Goal: Answer question/provide support

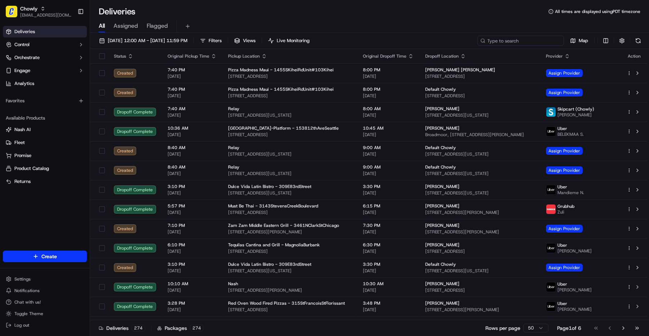
click at [535, 40] on input at bounding box center [520, 41] width 86 height 10
paste input "Pyehlle"
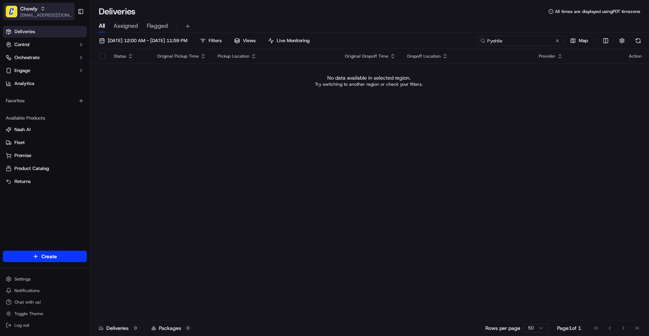
type input "Pyehlle"
drag, startPoint x: 28, startPoint y: 13, endPoint x: 35, endPoint y: 13, distance: 6.8
click at [28, 13] on span "[EMAIL_ADDRESS][DOMAIN_NAME]" at bounding box center [46, 15] width 52 height 6
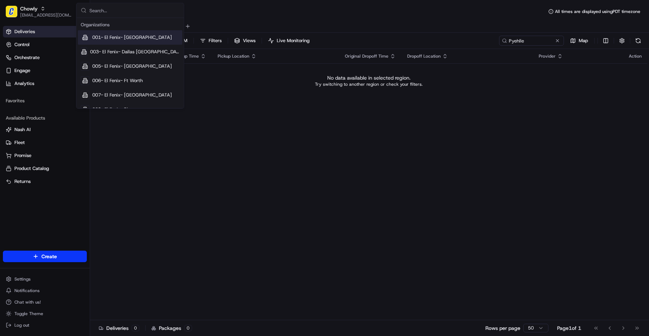
click at [102, 9] on input "text" at bounding box center [134, 10] width 90 height 14
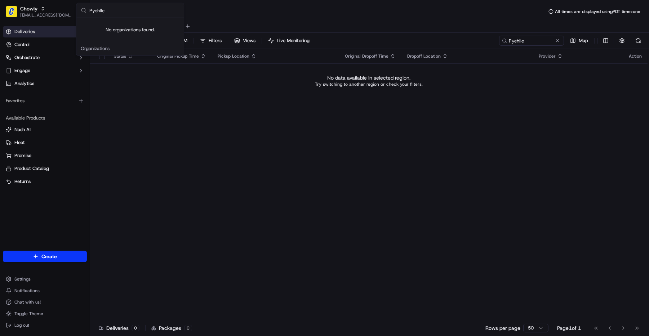
click at [116, 12] on input "Pyehlle" at bounding box center [134, 10] width 90 height 14
type input "P"
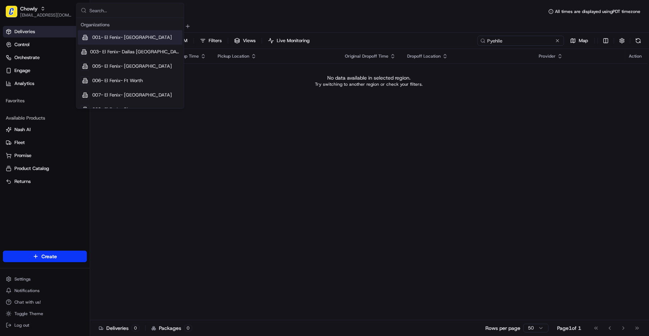
click at [540, 39] on input "Pyehlle" at bounding box center [520, 41] width 86 height 10
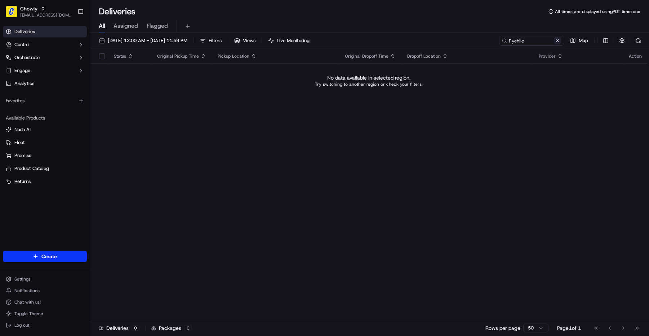
click at [559, 38] on button at bounding box center [557, 40] width 7 height 7
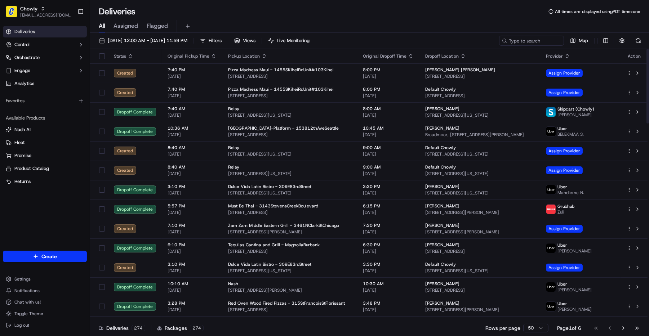
click at [473, 35] on div "[DATE] 12:00 AM - [DATE] 11:59 PM Filters Views Live Monitoring Map Status Orig…" at bounding box center [369, 185] width 559 height 305
click at [521, 39] on input at bounding box center [520, 41] width 86 height 10
paste input "[US_STATE][PERSON_NAME]"
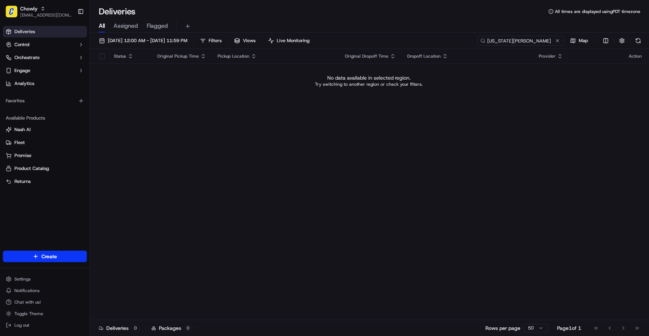
type input "[US_STATE][PERSON_NAME]"
click at [459, 14] on div "Deliveries All times are displayed using PDT timezone" at bounding box center [369, 12] width 559 height 12
click at [173, 42] on span "[DATE] 12:00 AM - [DATE] 11:59 PM" at bounding box center [148, 40] width 80 height 6
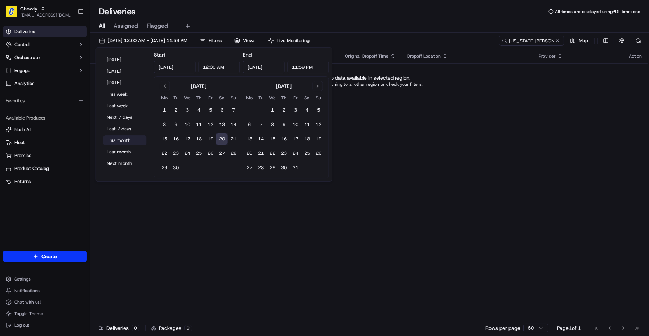
click at [112, 137] on button "This month" at bounding box center [124, 140] width 43 height 10
type input "[DATE]"
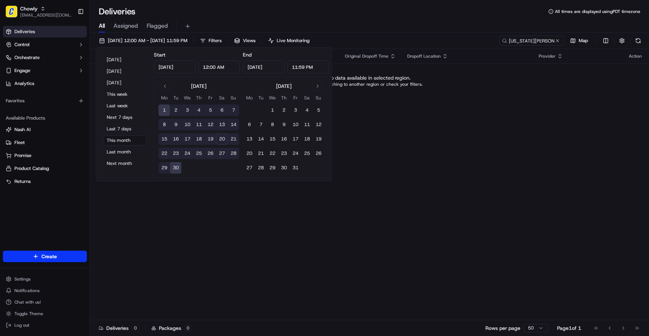
click at [442, 9] on div "Deliveries All times are displayed using PDT timezone" at bounding box center [369, 12] width 559 height 12
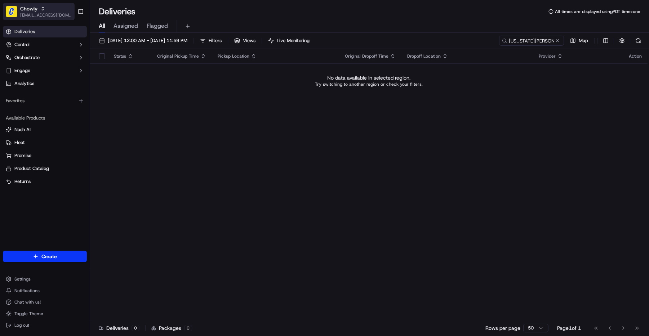
click at [39, 12] on span "[EMAIL_ADDRESS][DOMAIN_NAME]" at bounding box center [46, 15] width 52 height 6
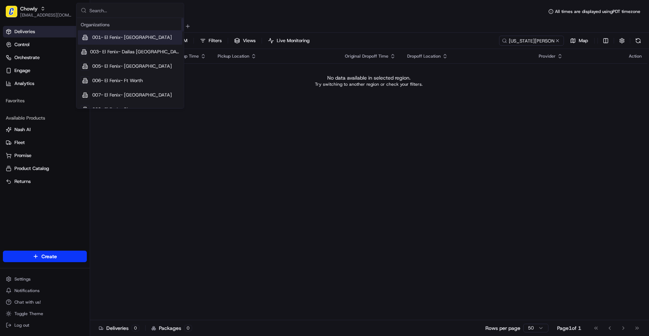
click at [106, 10] on input "text" at bounding box center [134, 10] width 90 height 14
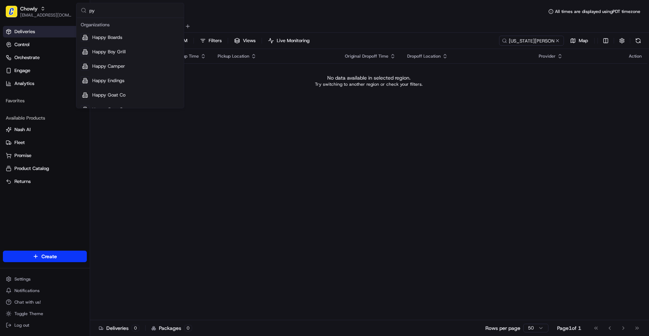
type input "p"
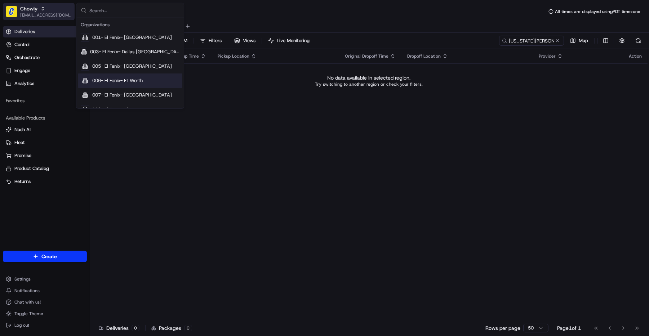
click at [46, 10] on div "Chowly" at bounding box center [46, 8] width 52 height 7
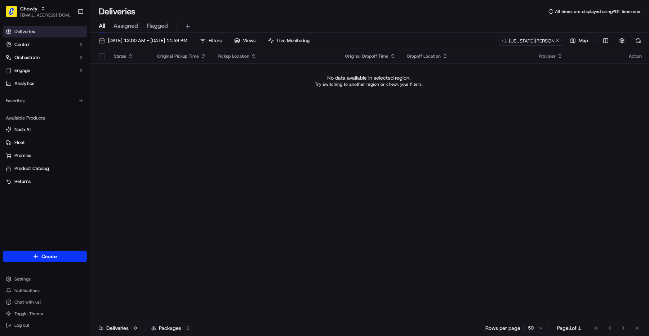
click at [462, 30] on div "All Assigned Flagged" at bounding box center [369, 26] width 559 height 13
click at [530, 39] on input "[US_STATE][PERSON_NAME]" at bounding box center [520, 41] width 86 height 10
click at [32, 14] on span "[EMAIL_ADDRESS][DOMAIN_NAME]" at bounding box center [46, 15] width 52 height 6
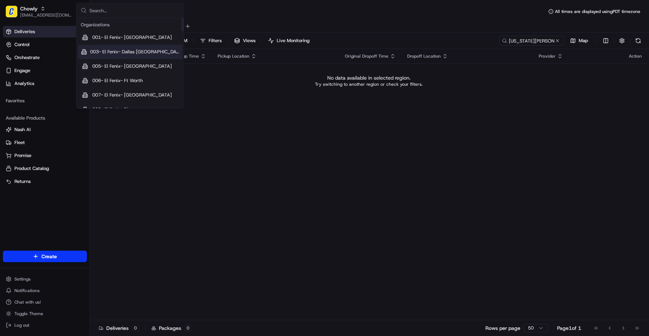
drag, startPoint x: 271, startPoint y: 16, endPoint x: 552, endPoint y: 44, distance: 282.7
click at [280, 16] on div "Deliveries All times are displayed using PDT timezone" at bounding box center [369, 12] width 559 height 12
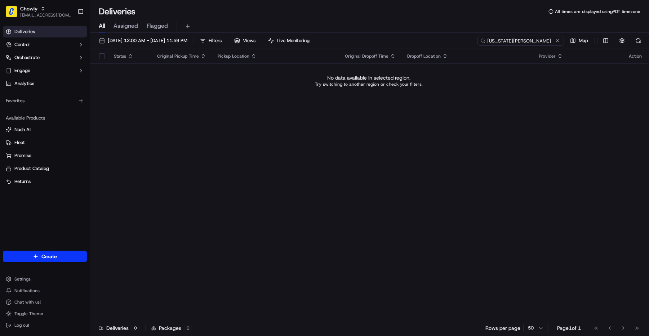
click at [531, 40] on input "[US_STATE][PERSON_NAME]" at bounding box center [520, 41] width 86 height 10
paste input "La siamma"
type input "La siamma"
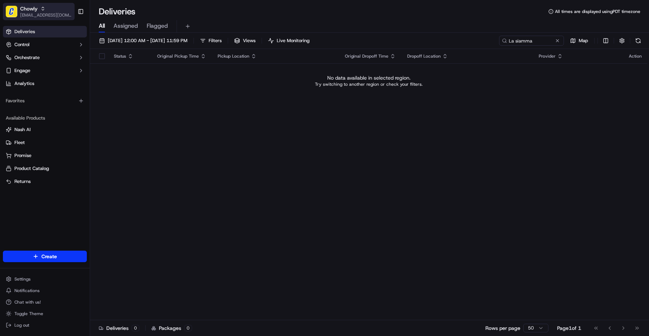
drag, startPoint x: 31, startPoint y: 12, endPoint x: 49, endPoint y: 15, distance: 18.7
click at [31, 12] on span "Chowly" at bounding box center [28, 8] width 17 height 7
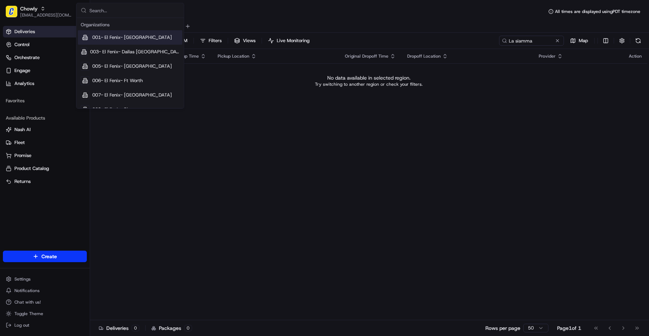
click at [99, 10] on input "text" at bounding box center [134, 10] width 90 height 14
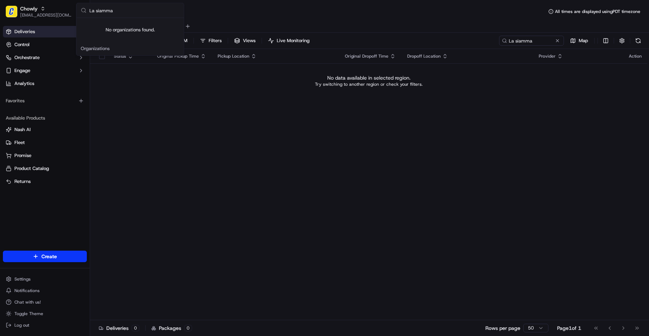
type input "La siamma"
click at [516, 41] on input "La siamma" at bounding box center [520, 41] width 86 height 10
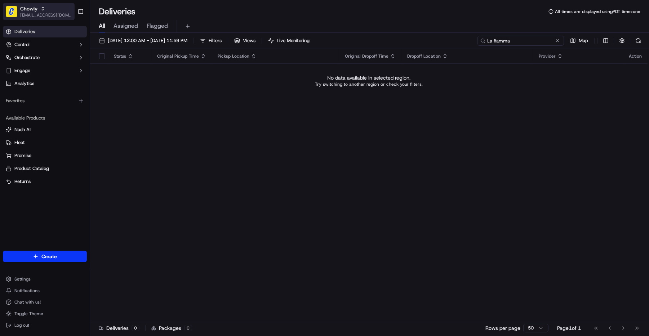
type input "La fiamma"
click at [23, 8] on span "Chowly" at bounding box center [28, 8] width 17 height 7
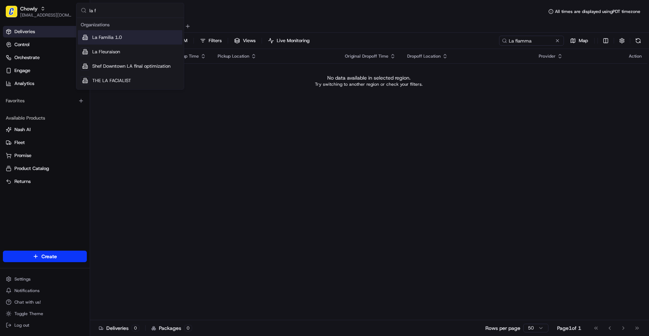
type input "la f"
click at [133, 40] on div "La Familia 1.0" at bounding box center [130, 37] width 104 height 14
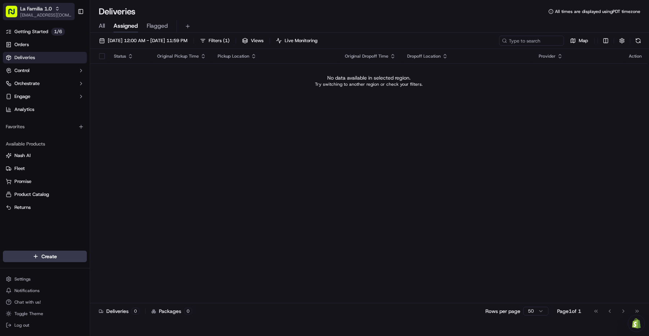
click at [40, 12] on span "[EMAIL_ADDRESS][DOMAIN_NAME]" at bounding box center [46, 15] width 52 height 6
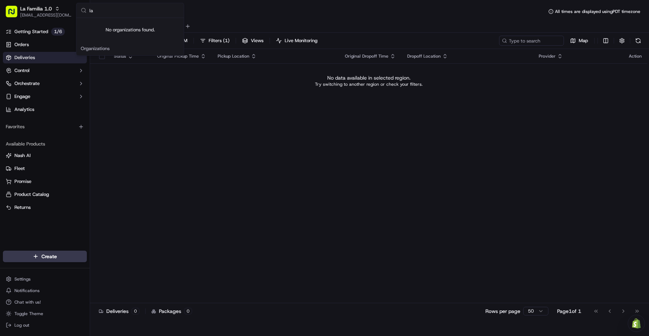
type input "l"
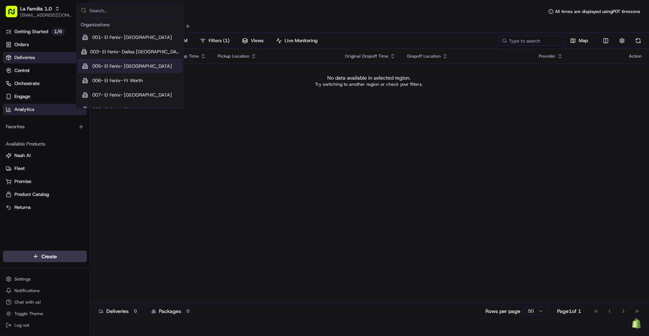
click at [9, 114] on link "Analytics" at bounding box center [45, 110] width 84 height 12
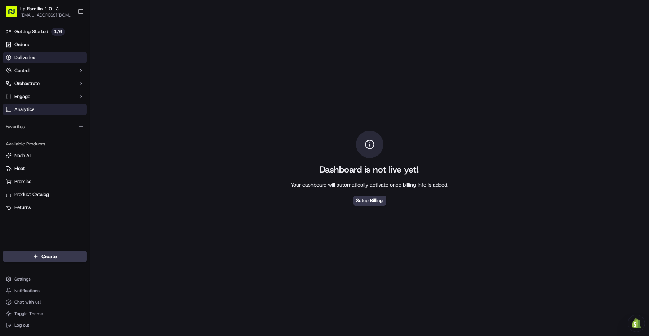
click at [25, 58] on span "Deliveries" at bounding box center [24, 57] width 21 height 6
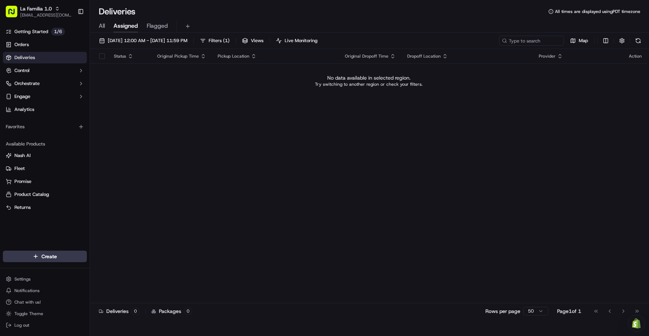
click at [370, 179] on div "Status Original Pickup Time Pickup Location Original Dropoff Time Dropoff Locat…" at bounding box center [368, 176] width 557 height 254
click at [47, 8] on span "La Familia 1.0" at bounding box center [36, 8] width 32 height 7
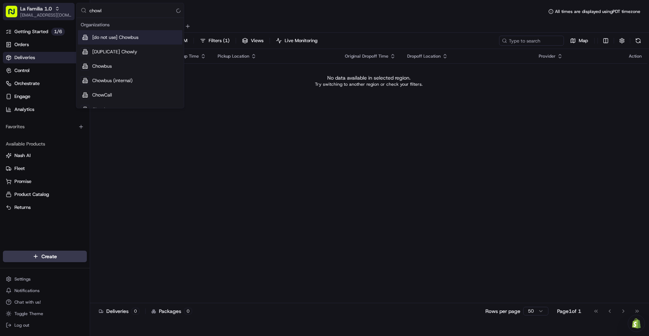
type input "chowly"
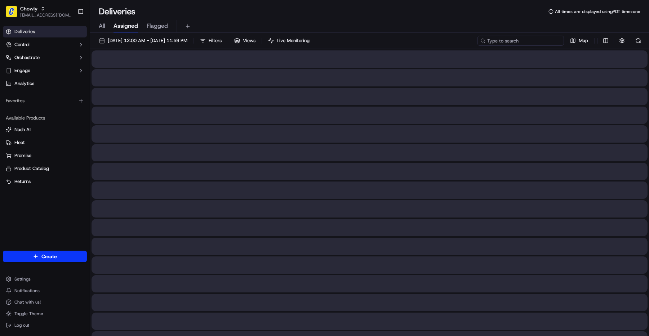
click at [515, 44] on input at bounding box center [520, 41] width 86 height 10
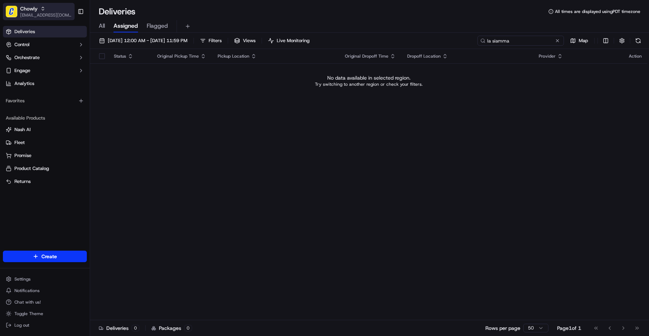
type input "la siamma"
click at [39, 11] on div "Chowly" at bounding box center [46, 8] width 52 height 7
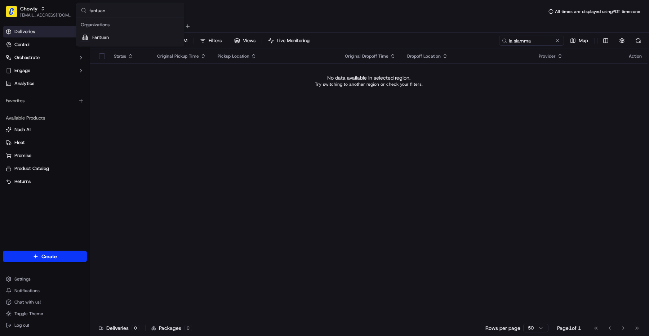
type input "fantuan"
click at [94, 34] on span "Fantuan" at bounding box center [100, 37] width 17 height 6
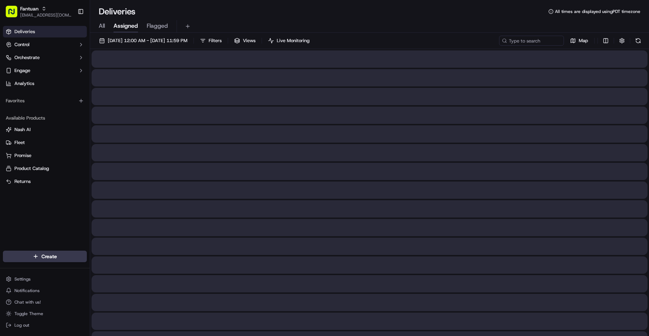
click at [101, 23] on span "All" at bounding box center [102, 26] width 6 height 9
click at [536, 42] on input at bounding box center [520, 41] width 86 height 10
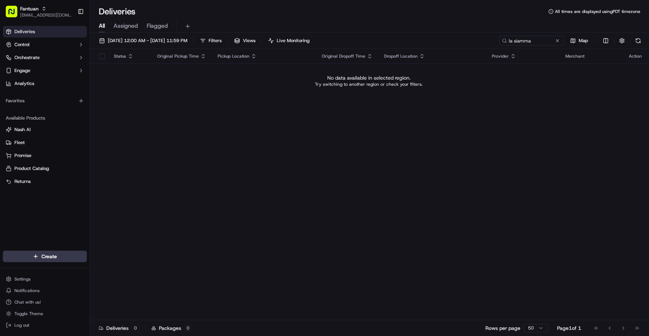
drag, startPoint x: 447, startPoint y: 27, endPoint x: 509, endPoint y: 31, distance: 62.4
click at [450, 27] on div "All Assigned Flagged" at bounding box center [369, 26] width 559 height 13
click at [524, 39] on input "la siamma" at bounding box center [520, 41] width 86 height 10
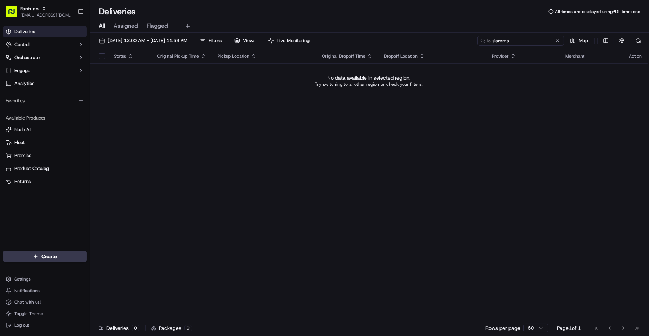
paste input "Pyehlle"
type input "Pyehlle"
click at [23, 6] on span "Fantuan" at bounding box center [29, 8] width 18 height 7
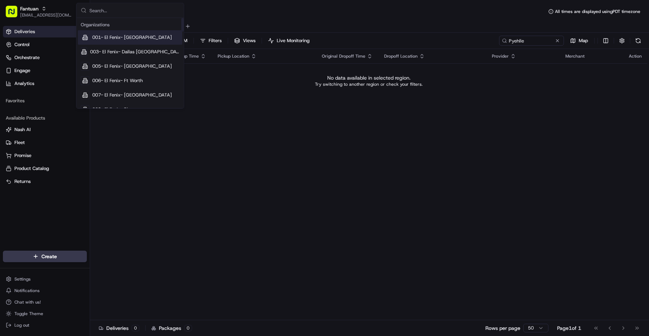
click at [112, 7] on input "text" at bounding box center [134, 10] width 90 height 14
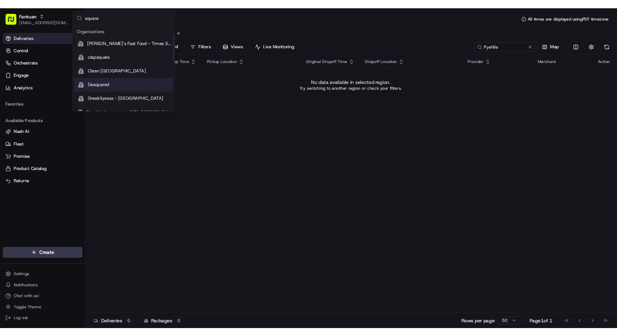
scroll to position [120, 0]
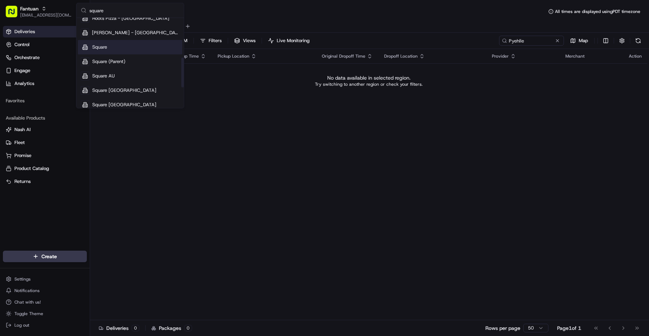
type input "square"
click at [98, 49] on span "Square" at bounding box center [99, 47] width 15 height 6
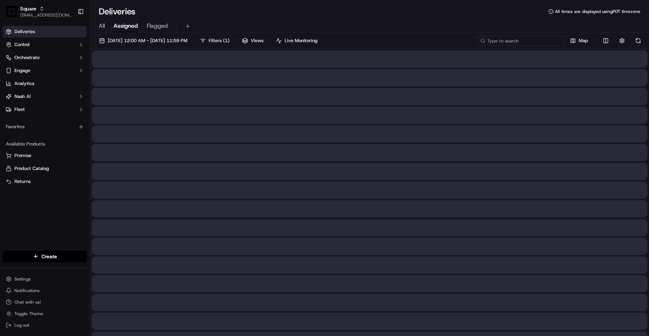
click at [528, 41] on input at bounding box center [520, 41] width 86 height 10
paste input "Pyehlle"
type input "Pyehlle"
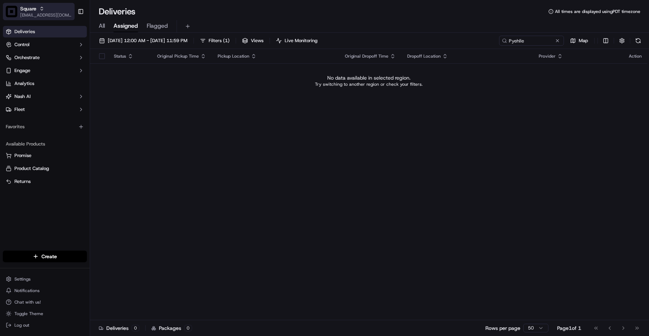
click at [41, 14] on span "[EMAIL_ADDRESS][DOMAIN_NAME]" at bounding box center [46, 15] width 52 height 6
type input "fiamma"
click at [40, 14] on span "[EMAIL_ADDRESS][DOMAIN_NAME]" at bounding box center [46, 15] width 52 height 6
click at [36, 13] on span "[EMAIL_ADDRESS][DOMAIN_NAME]" at bounding box center [46, 15] width 52 height 6
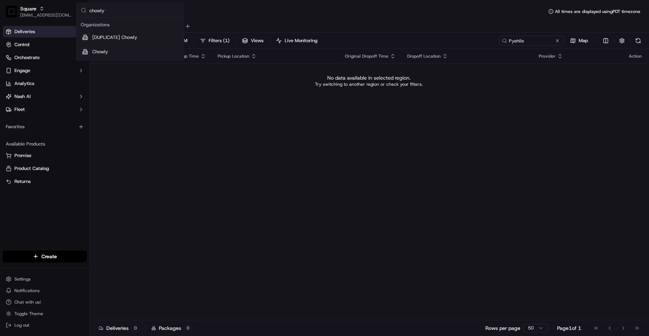
type input "chowly"
drag, startPoint x: 91, startPoint y: 46, endPoint x: 111, endPoint y: 51, distance: 19.7
click at [91, 46] on div "Chowly" at bounding box center [130, 52] width 104 height 14
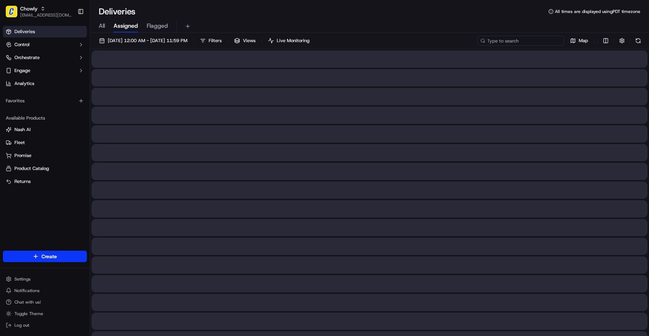
click at [528, 39] on input at bounding box center [520, 41] width 86 height 10
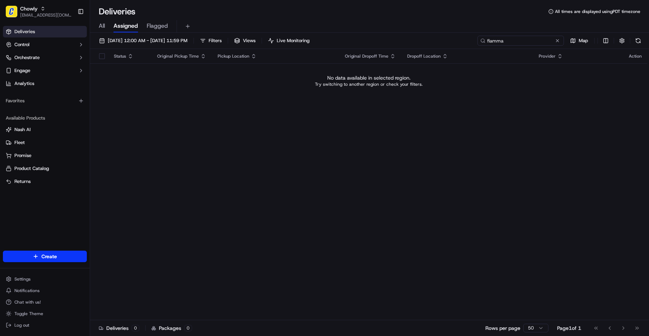
type input "fiamma"
drag, startPoint x: 13, startPoint y: 6, endPoint x: 27, endPoint y: 9, distance: 14.2
click at [13, 6] on img "button" at bounding box center [12, 12] width 12 height 12
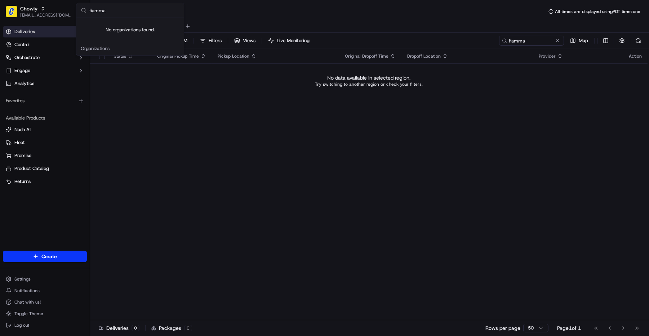
type input "fiamma"
drag, startPoint x: 274, startPoint y: 189, endPoint x: 261, endPoint y: 180, distance: 15.1
click at [274, 189] on div "Status Original Pickup Time Pickup Location Original Dropoff Time Dropoff Locat…" at bounding box center [368, 184] width 557 height 271
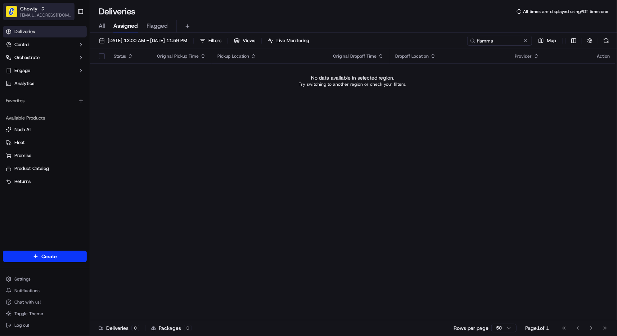
click at [41, 11] on div "Chowly" at bounding box center [46, 8] width 52 height 7
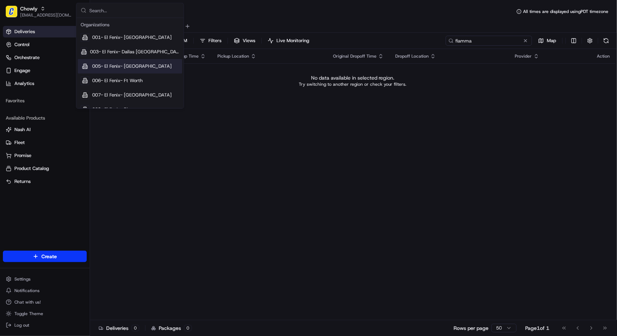
click at [505, 43] on input "fiamma" at bounding box center [489, 41] width 86 height 10
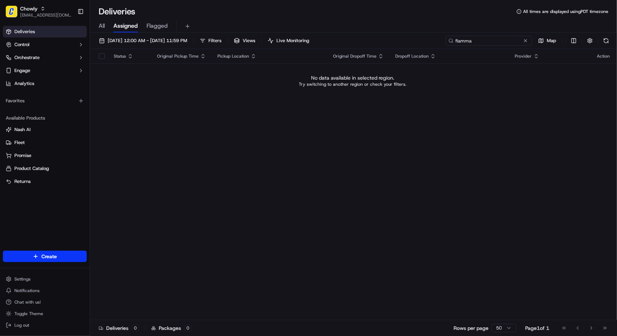
click at [505, 43] on input "fiamma" at bounding box center [489, 41] width 86 height 10
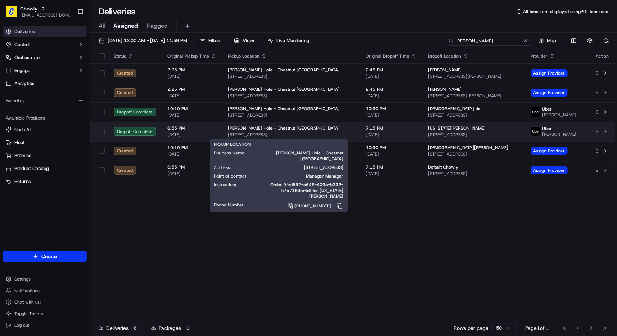
type input "[PERSON_NAME]"
click at [286, 131] on span "[PERSON_NAME] Hole - Chestnut [GEOGRAPHIC_DATA]" at bounding box center [284, 128] width 112 height 6
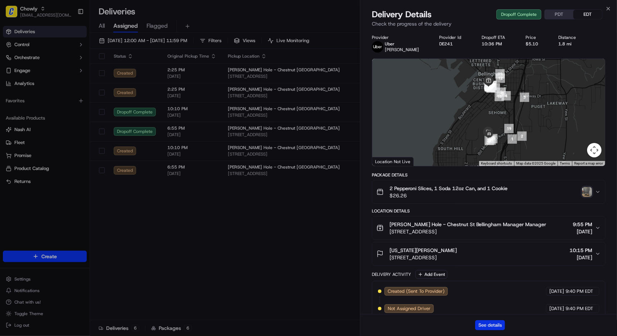
click at [485, 326] on button "See details" at bounding box center [490, 325] width 30 height 10
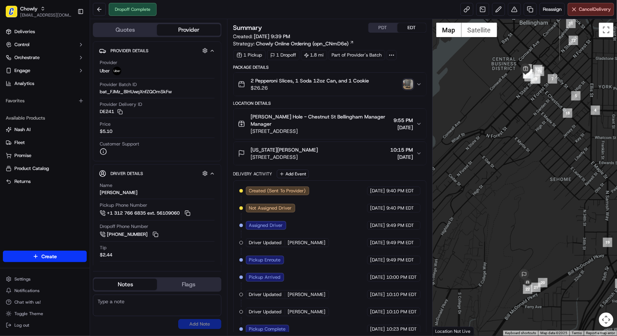
click at [355, 8] on div "Dropoff Complete Reassign Cancel Delivery" at bounding box center [353, 9] width 527 height 19
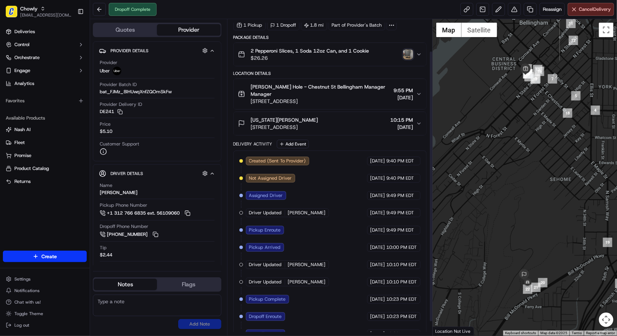
scroll to position [53, 0]
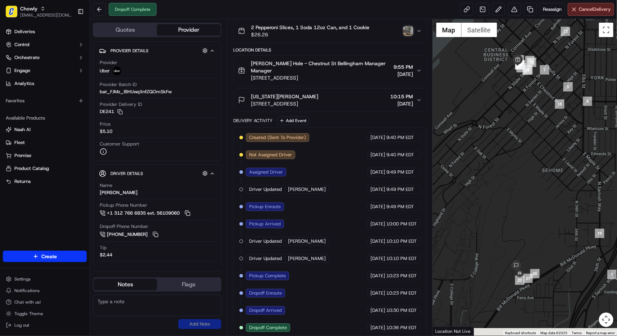
drag, startPoint x: 506, startPoint y: 298, endPoint x: 513, endPoint y: 278, distance: 20.6
click at [498, 285] on div at bounding box center [525, 177] width 184 height 317
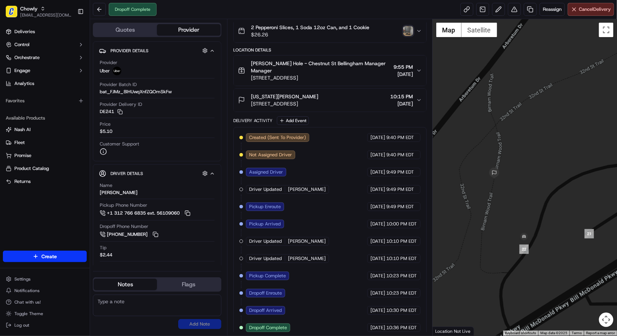
drag, startPoint x: 503, startPoint y: 274, endPoint x: 499, endPoint y: 206, distance: 67.9
click at [499, 206] on div at bounding box center [525, 177] width 184 height 317
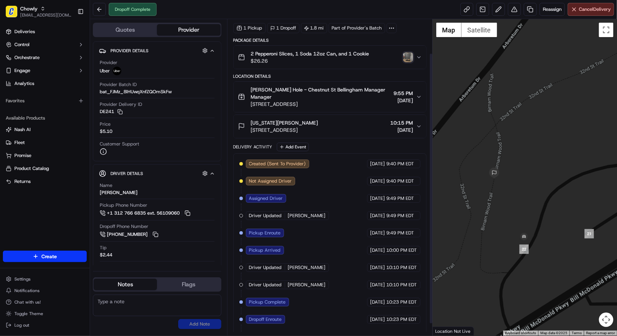
scroll to position [0, 0]
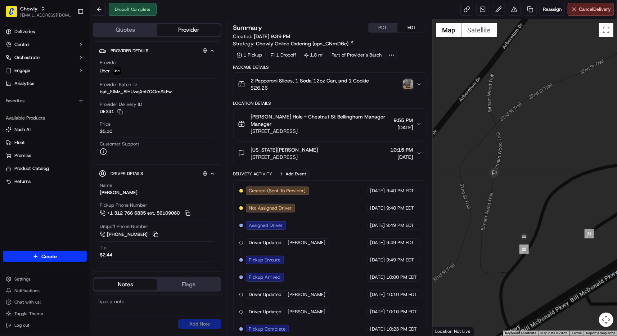
click at [405, 87] on img "button" at bounding box center [408, 84] width 10 height 10
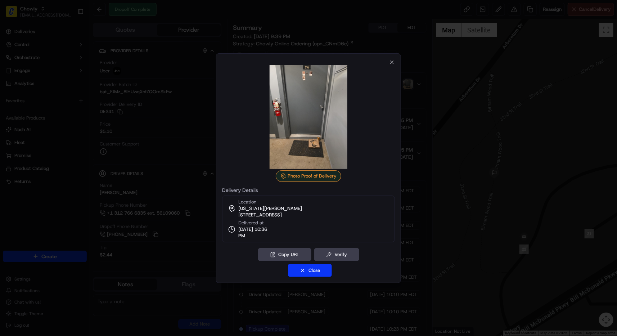
click at [343, 40] on div at bounding box center [308, 168] width 617 height 336
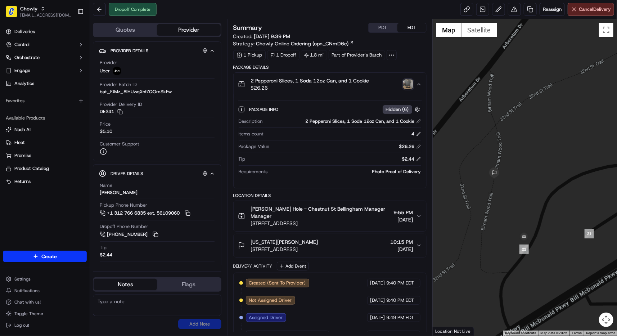
click at [417, 83] on icon "button" at bounding box center [419, 84] width 6 height 6
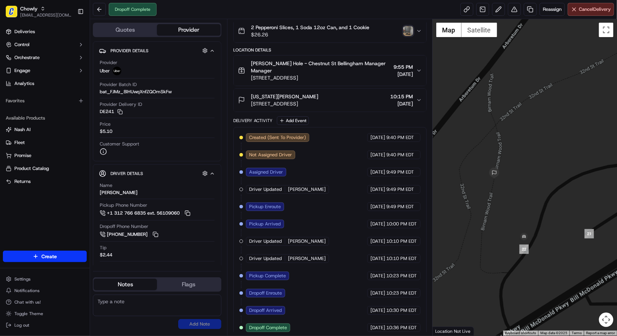
scroll to position [13, 0]
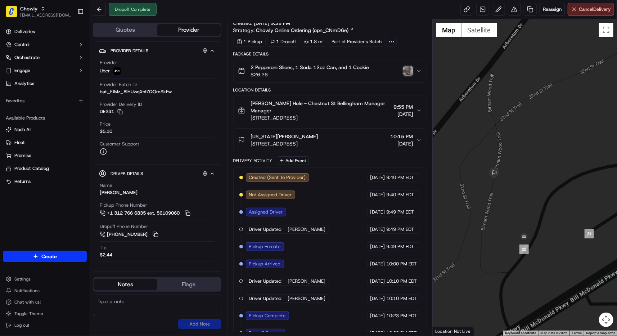
click at [405, 76] on div "2 Pepperoni Slices, 1 Soda 12oz Can, and 1 Cookie $26.26" at bounding box center [327, 71] width 178 height 14
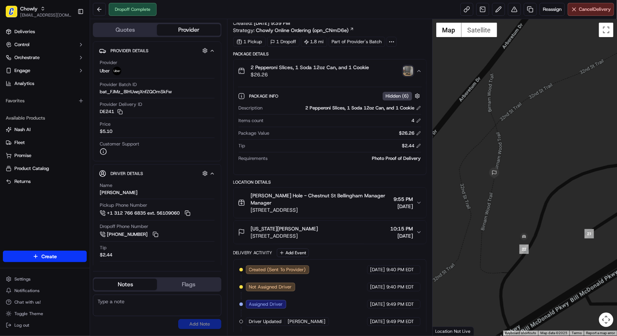
click at [407, 71] on img "button" at bounding box center [408, 71] width 10 height 10
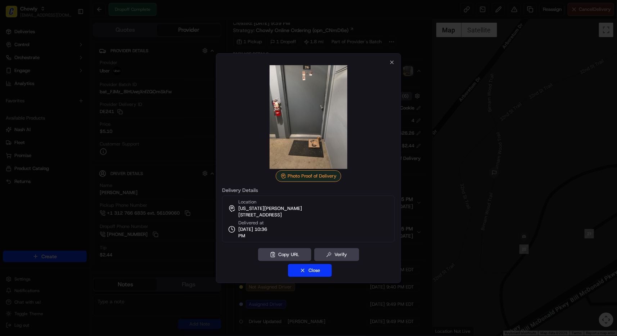
drag, startPoint x: 237, startPoint y: 215, endPoint x: 369, endPoint y: 213, distance: 132.2
click at [369, 213] on div "Location Virginia Alsept-Beaty 516 High St #722B, Bellingham, WA 98225-5946, US…" at bounding box center [308, 219] width 173 height 47
copy span "[STREET_ADDRESS]"
click at [237, 18] on div at bounding box center [308, 168] width 617 height 336
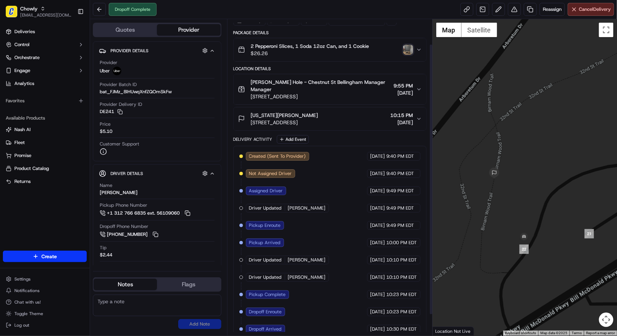
scroll to position [53, 0]
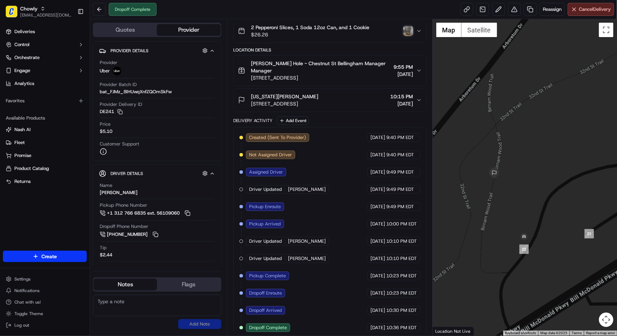
click at [340, 116] on div "Delivery Activity Add Event" at bounding box center [329, 120] width 193 height 9
click at [367, 10] on div "Dropoff Complete Reassign Cancel Delivery" at bounding box center [353, 9] width 527 height 19
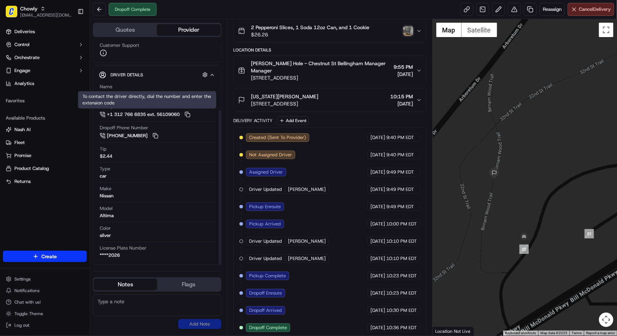
scroll to position [99, 0]
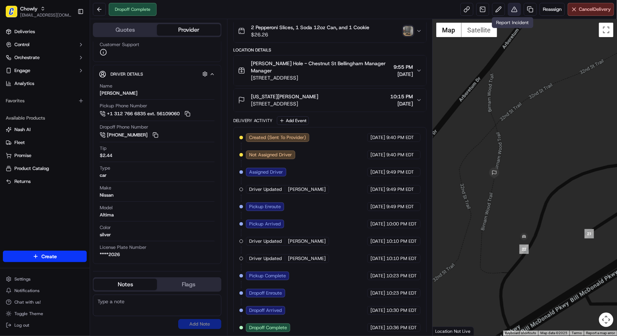
click at [514, 13] on button at bounding box center [514, 9] width 13 height 13
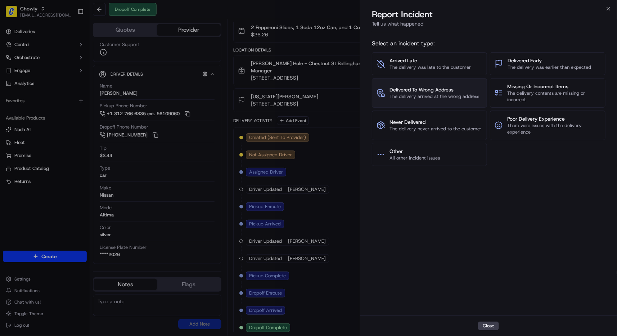
click at [448, 95] on span "The delivery arrived at the wrong address" at bounding box center [435, 96] width 90 height 6
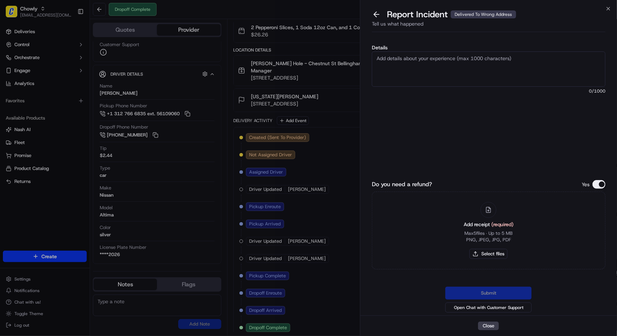
click at [426, 76] on textarea "Details" at bounding box center [489, 69] width 234 height 35
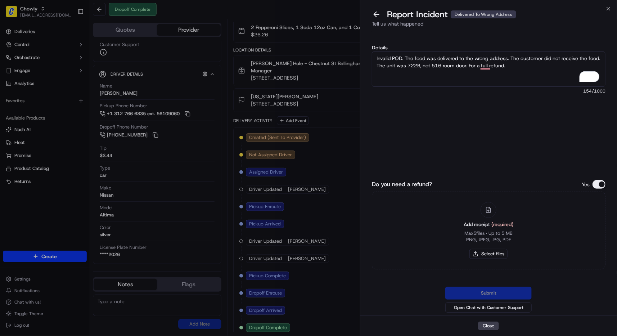
click at [487, 78] on textarea "Invalid POD. The food was delivered to the wrong address. The customer did not …" at bounding box center [489, 69] width 234 height 35
click at [493, 131] on div "Details Invalid POD. The food was delivered to the wrong address. The customer …" at bounding box center [489, 99] width 234 height 108
click at [490, 65] on textarea "Invalid POD. The food was delivered to the wrong address. The customer did not …" at bounding box center [489, 69] width 234 height 35
click at [414, 60] on textarea "Invalid POD. The food was delivered to the wrong address. The customer did not …" at bounding box center [489, 69] width 234 height 35
type textarea "Invalid POD. The food was delivered to the wrong address. The customer did not …"
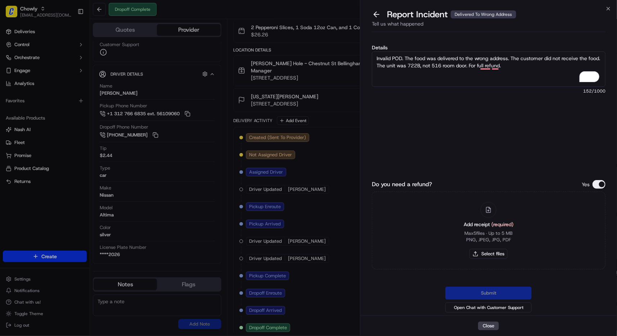
click at [596, 184] on button "Do you need a refund?" at bounding box center [599, 184] width 13 height 9
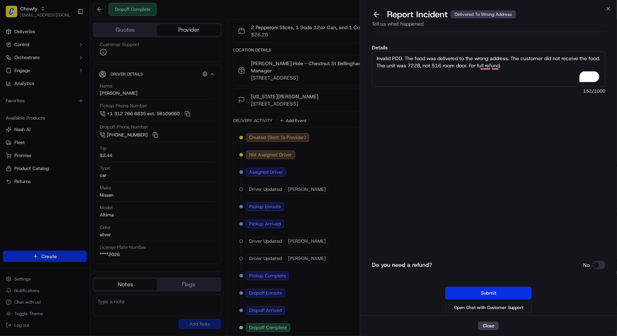
click at [484, 295] on button "Submit" at bounding box center [489, 293] width 86 height 13
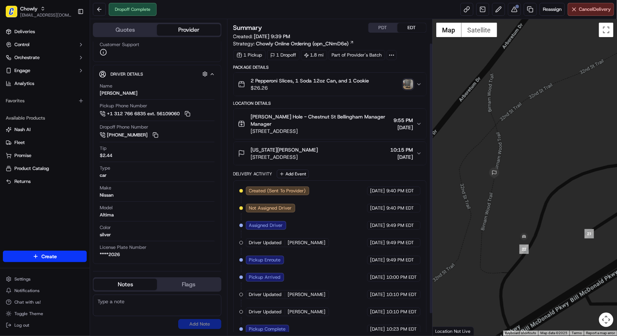
scroll to position [53, 0]
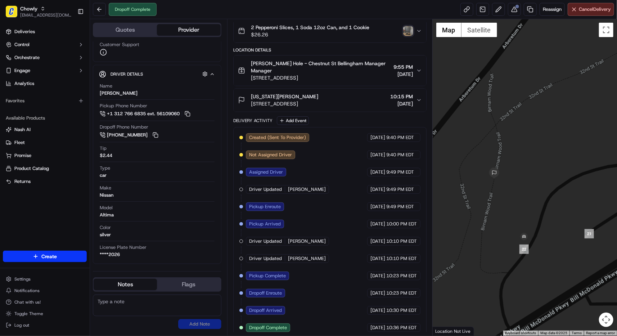
click at [135, 303] on textarea at bounding box center [157, 306] width 129 height 22
paste textarea "Caller Details: End-customer Reason for call: Delivered to wrong address. Resol…"
type textarea "Caller Details: End-customer Reason for call: Delivered to wrong address. Resol…"
click at [195, 326] on button "Add Note" at bounding box center [199, 324] width 43 height 10
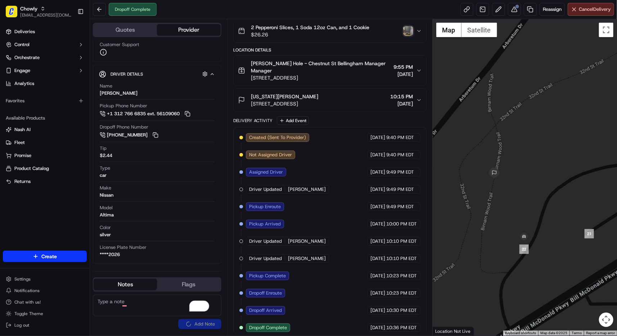
scroll to position [0, 0]
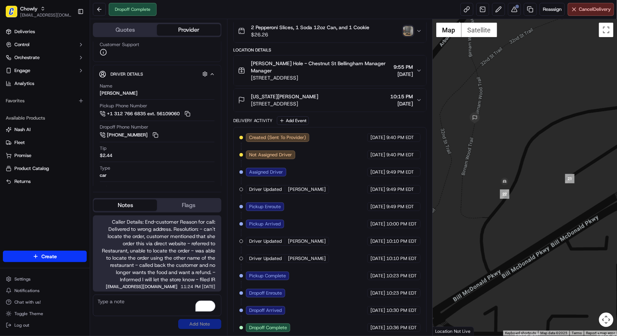
drag, startPoint x: 250, startPoint y: 97, endPoint x: 326, endPoint y: 98, distance: 75.7
click at [318, 98] on div "Virginia Alsept-Beaty 516 High St #722B, Bellingham, WA 98225-5946, USA" at bounding box center [278, 100] width 80 height 14
copy span "516 High St #722B, Bellingham"
